Goal: Task Accomplishment & Management: Manage account settings

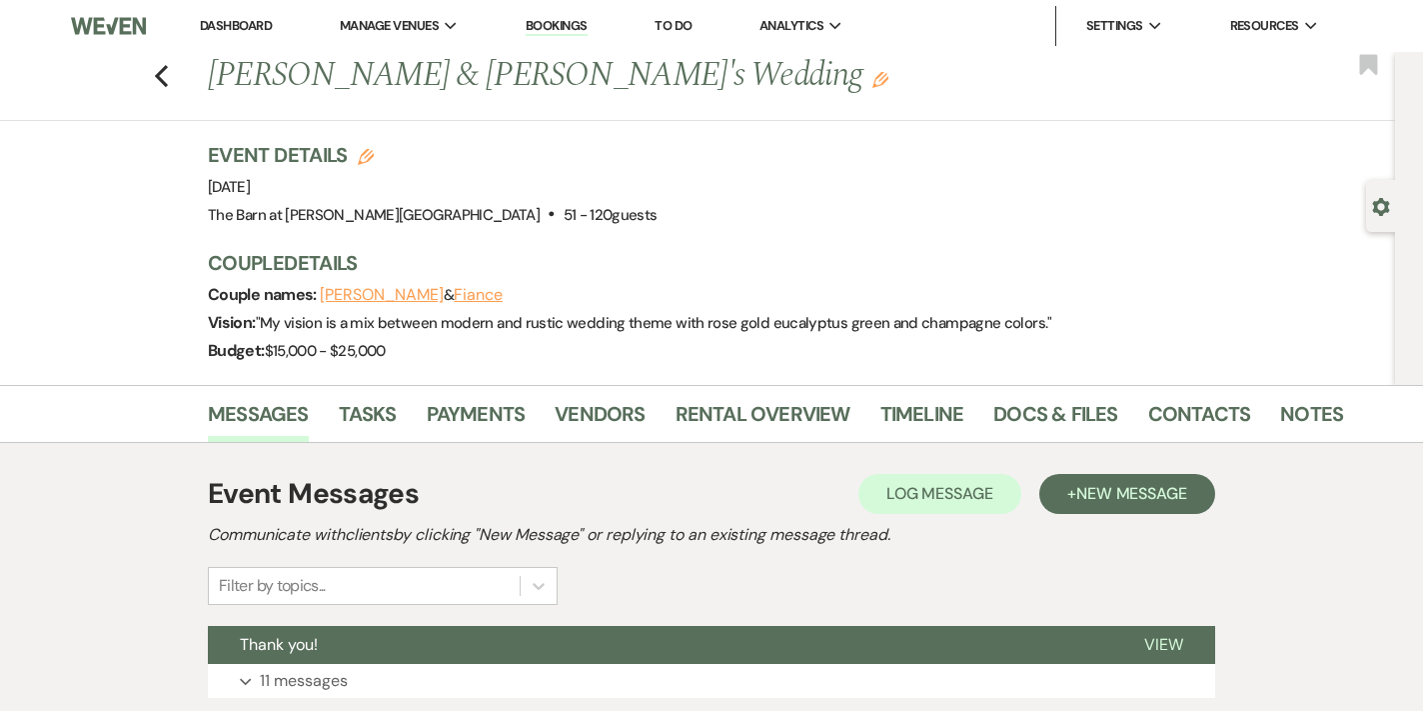
click at [269, 23] on link "Dashboard" at bounding box center [236, 25] width 72 height 17
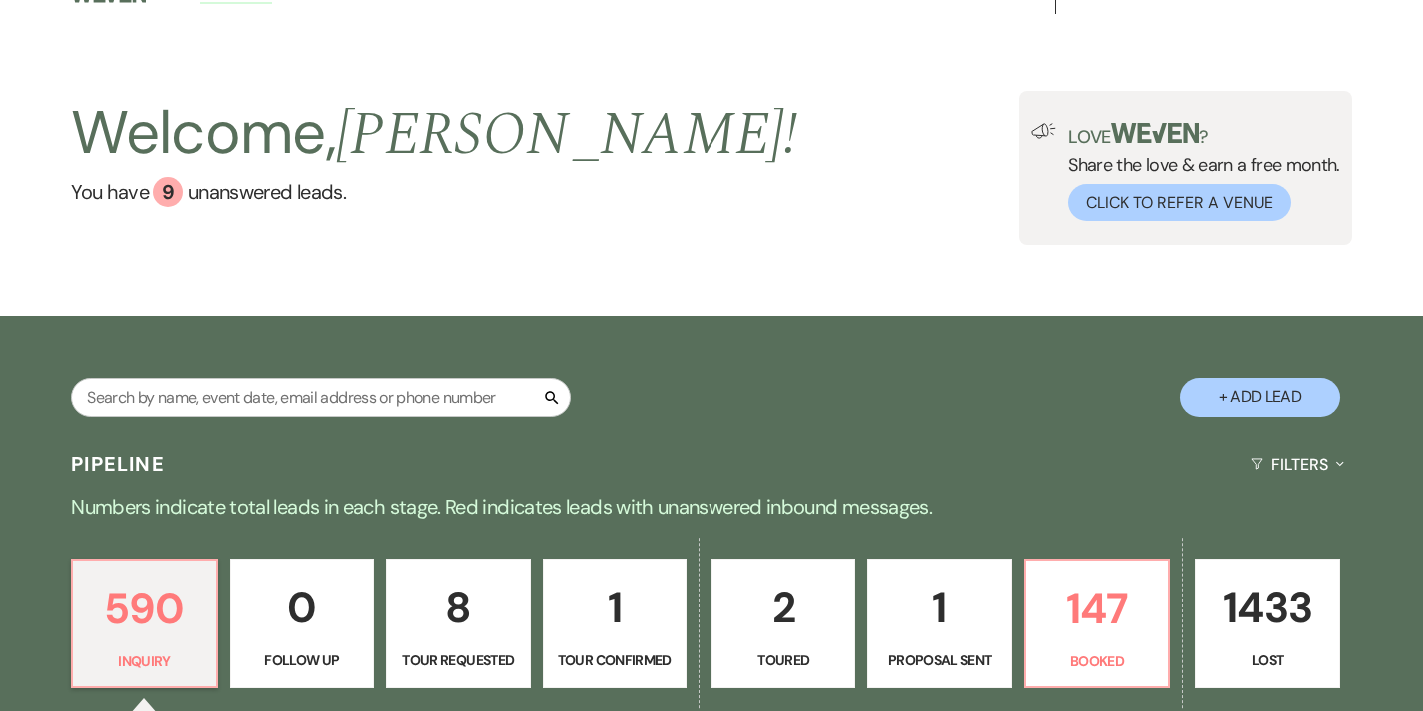
scroll to position [53, 0]
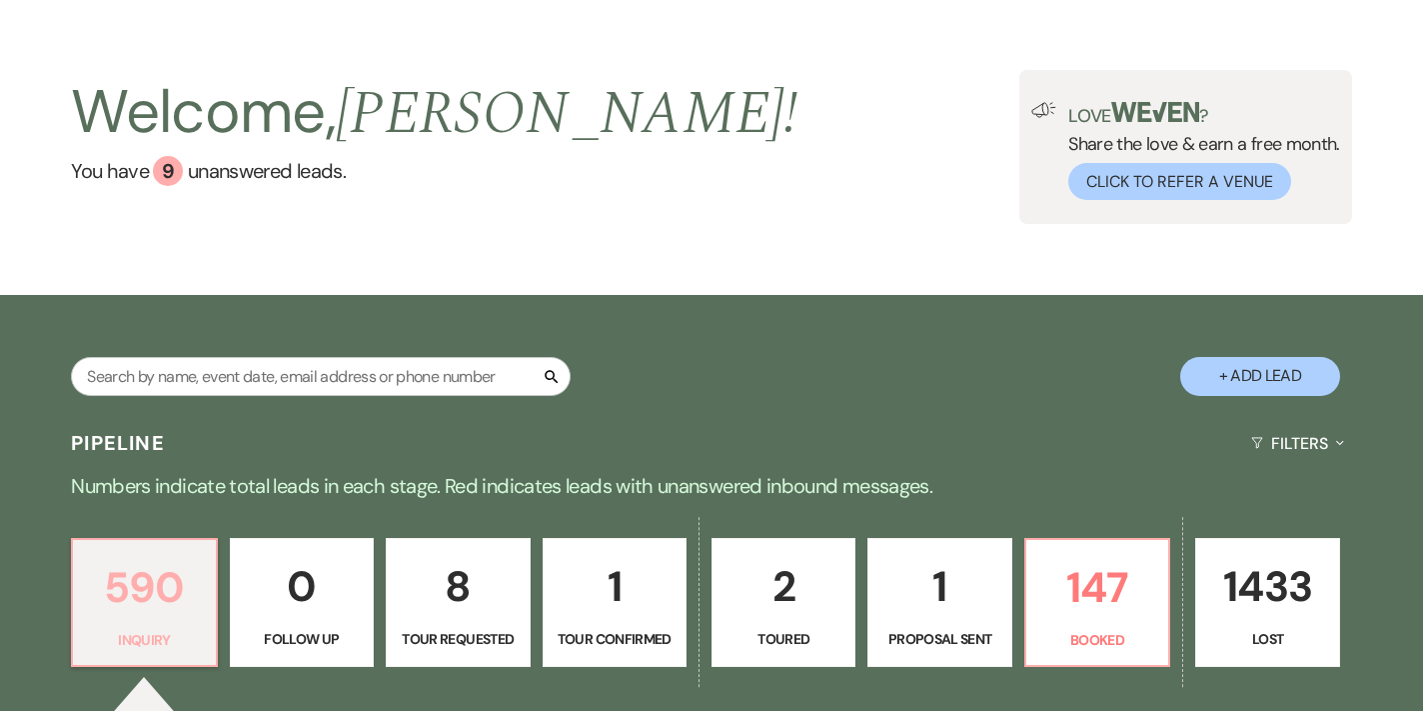
click at [105, 554] on p "590" at bounding box center [144, 587] width 118 height 67
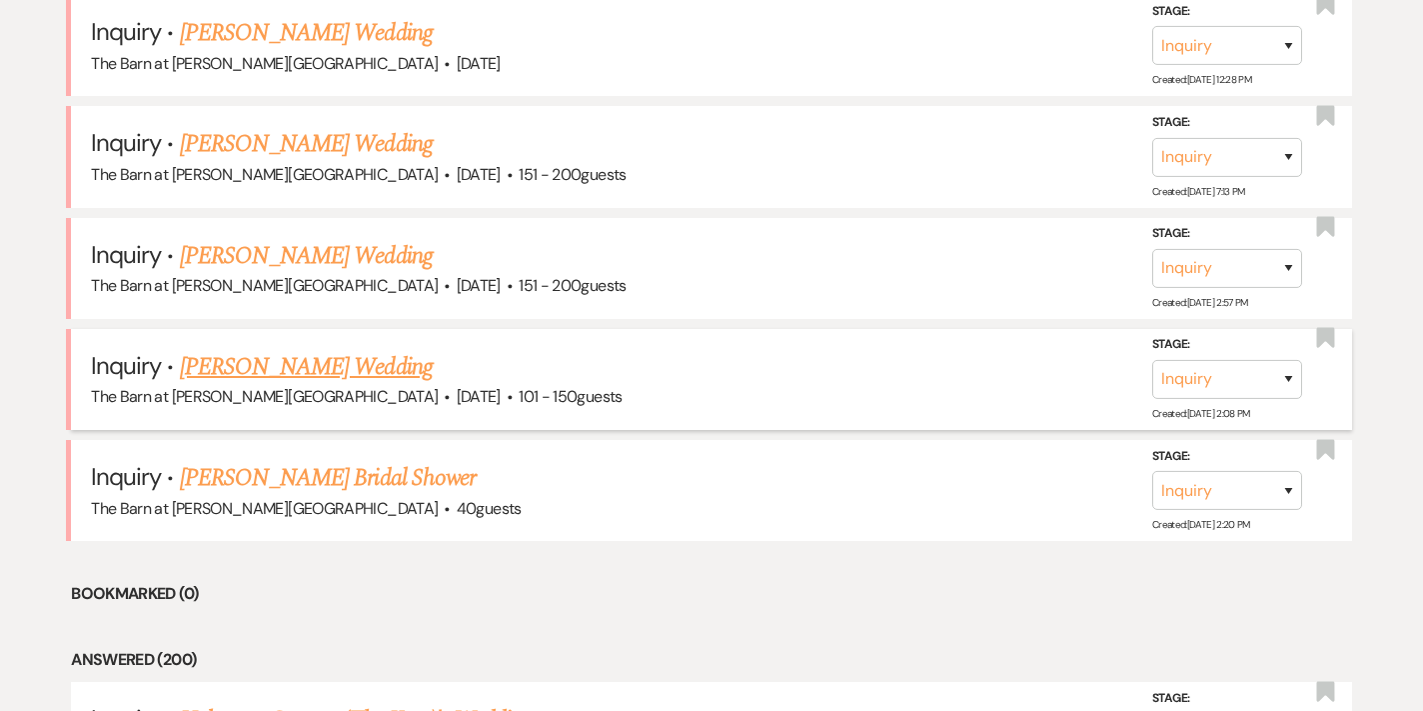
scroll to position [1055, 0]
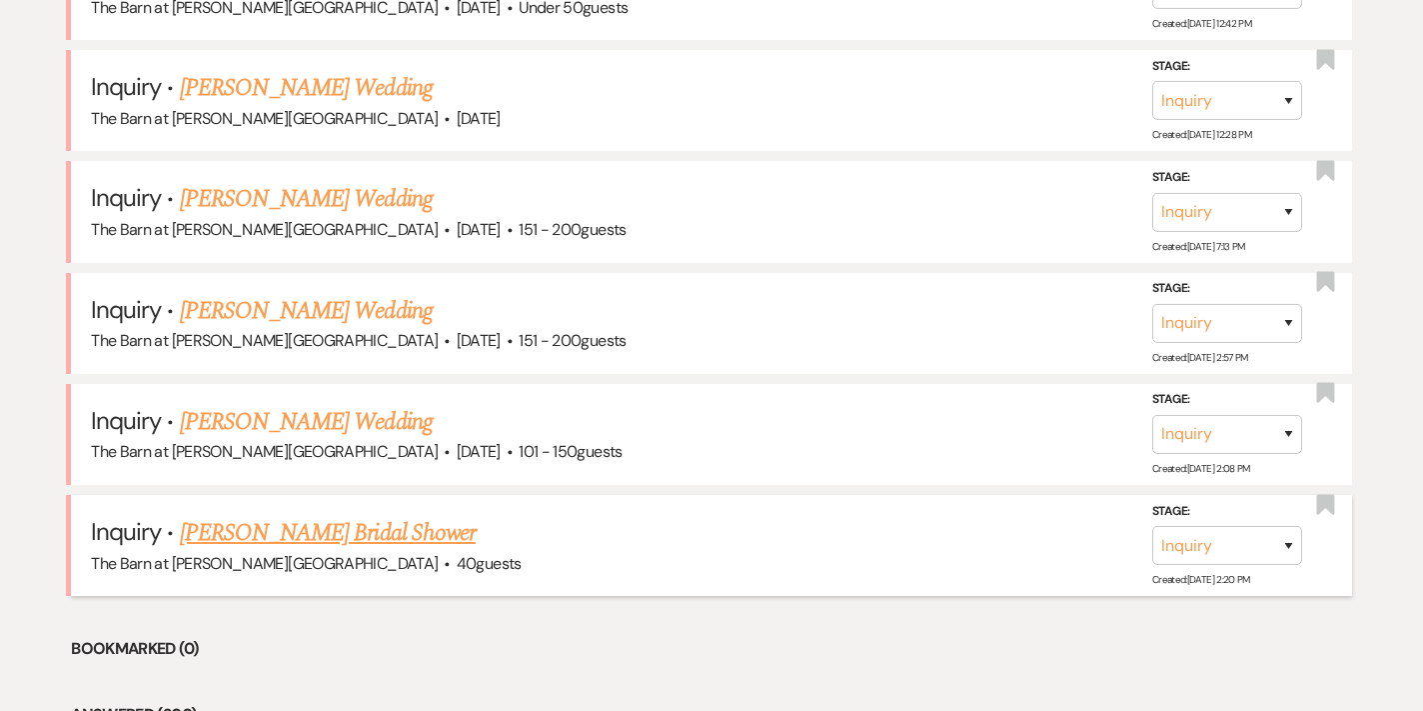
click at [257, 533] on link "Marisa Scarpine's Bridal Shower" at bounding box center [328, 533] width 296 height 36
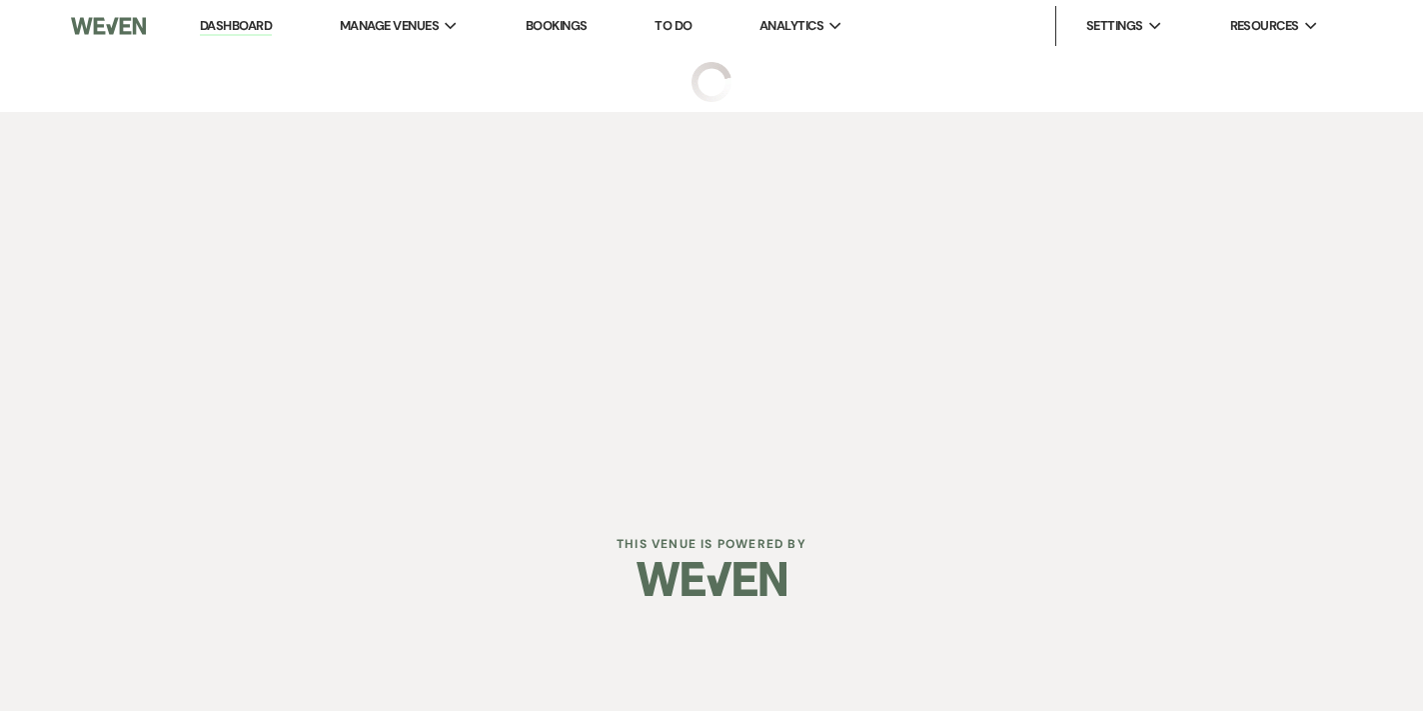
select select "5"
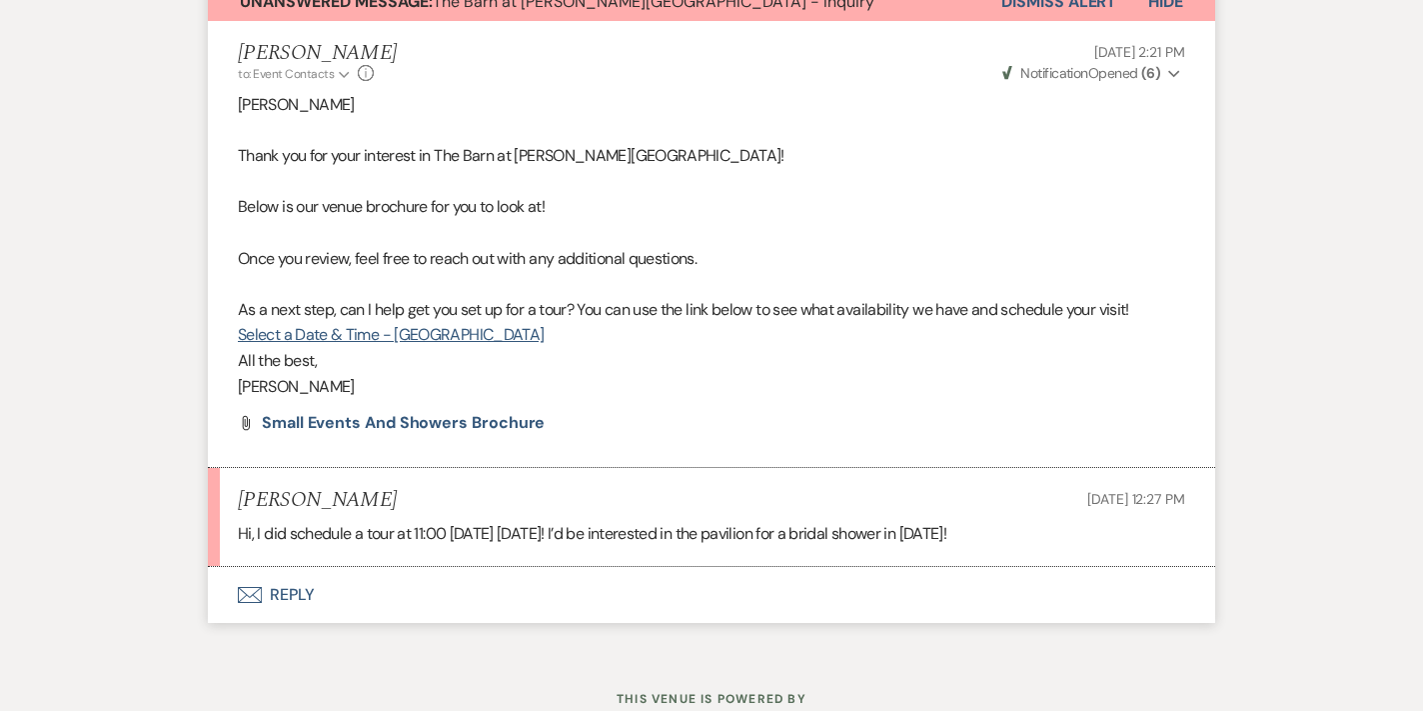
scroll to position [757, 0]
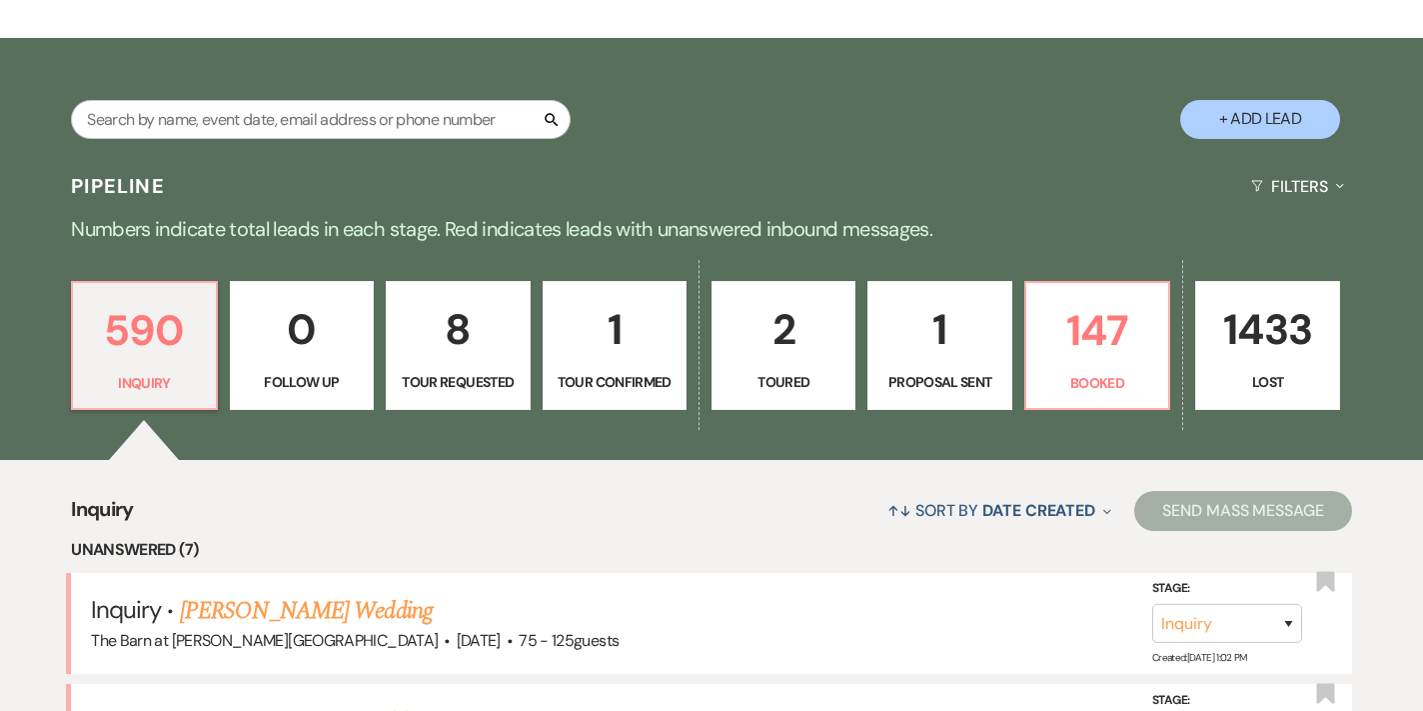
scroll to position [296, 0]
